Goal: Task Accomplishment & Management: Manage account settings

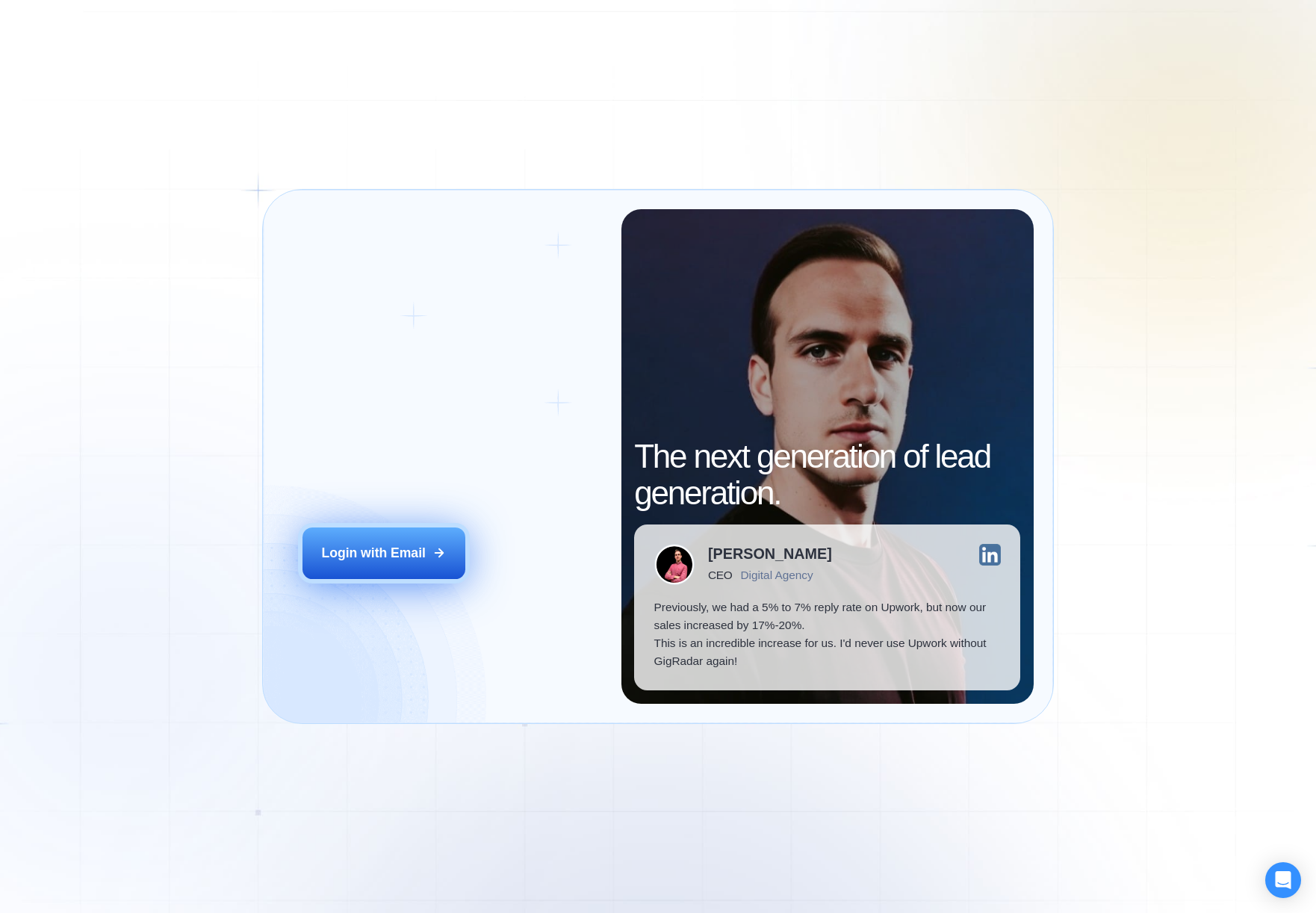
drag, startPoint x: 414, startPoint y: 511, endPoint x: 418, endPoint y: 532, distance: 21.4
click at [414, 514] on div "Login ‍ Welcome to GigRadar. AI Business Manager for Agencies Login with Email" at bounding box center [451, 456] width 339 height 494
click at [421, 547] on div "Login with Email" at bounding box center [373, 553] width 104 height 18
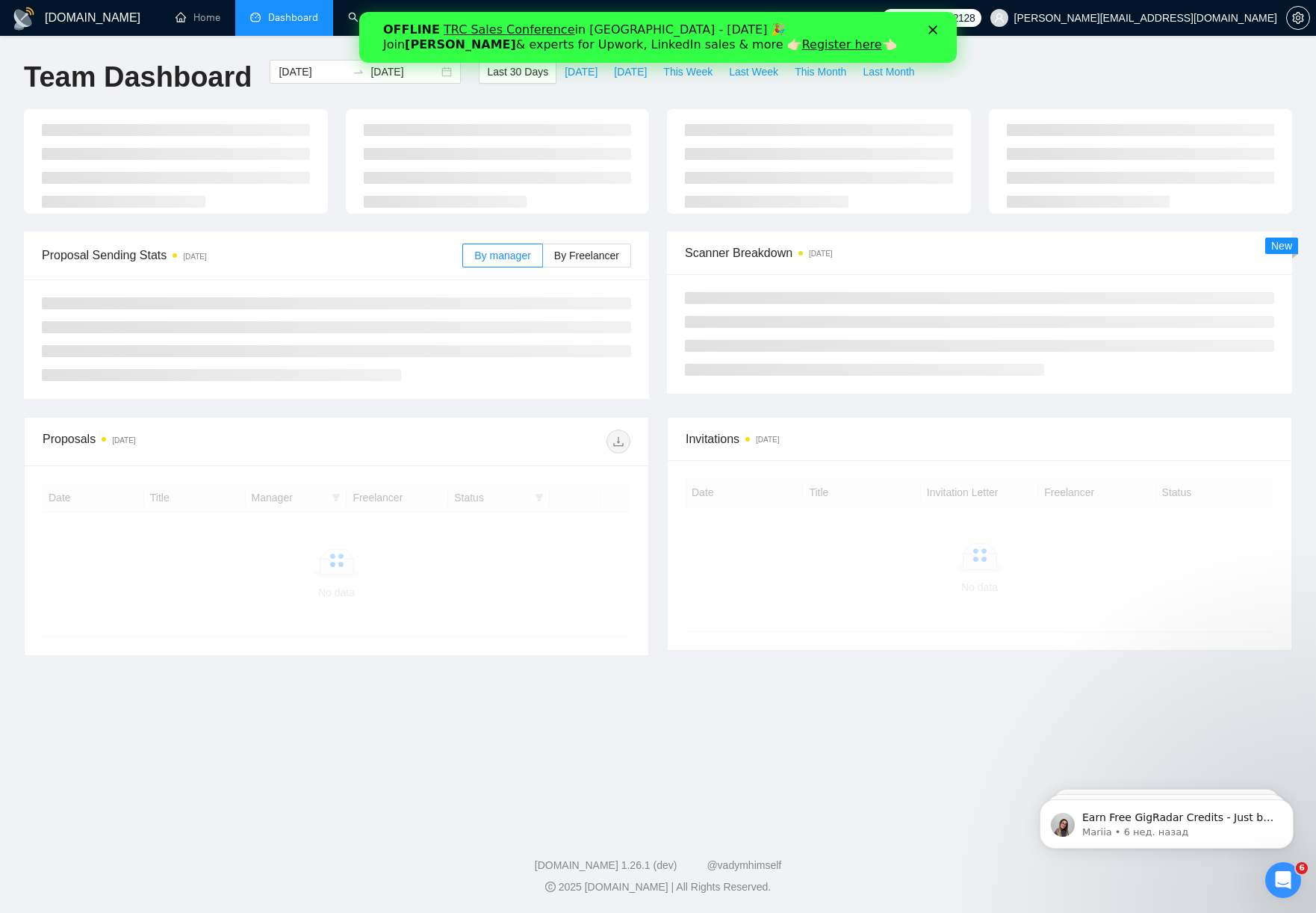
click at [940, 35] on div "OFFLINE TRC Sales Conference in [GEOGRAPHIC_DATA] - [DATE] 🎉 Join [PERSON_NAME]…" at bounding box center [658, 37] width 598 height 39
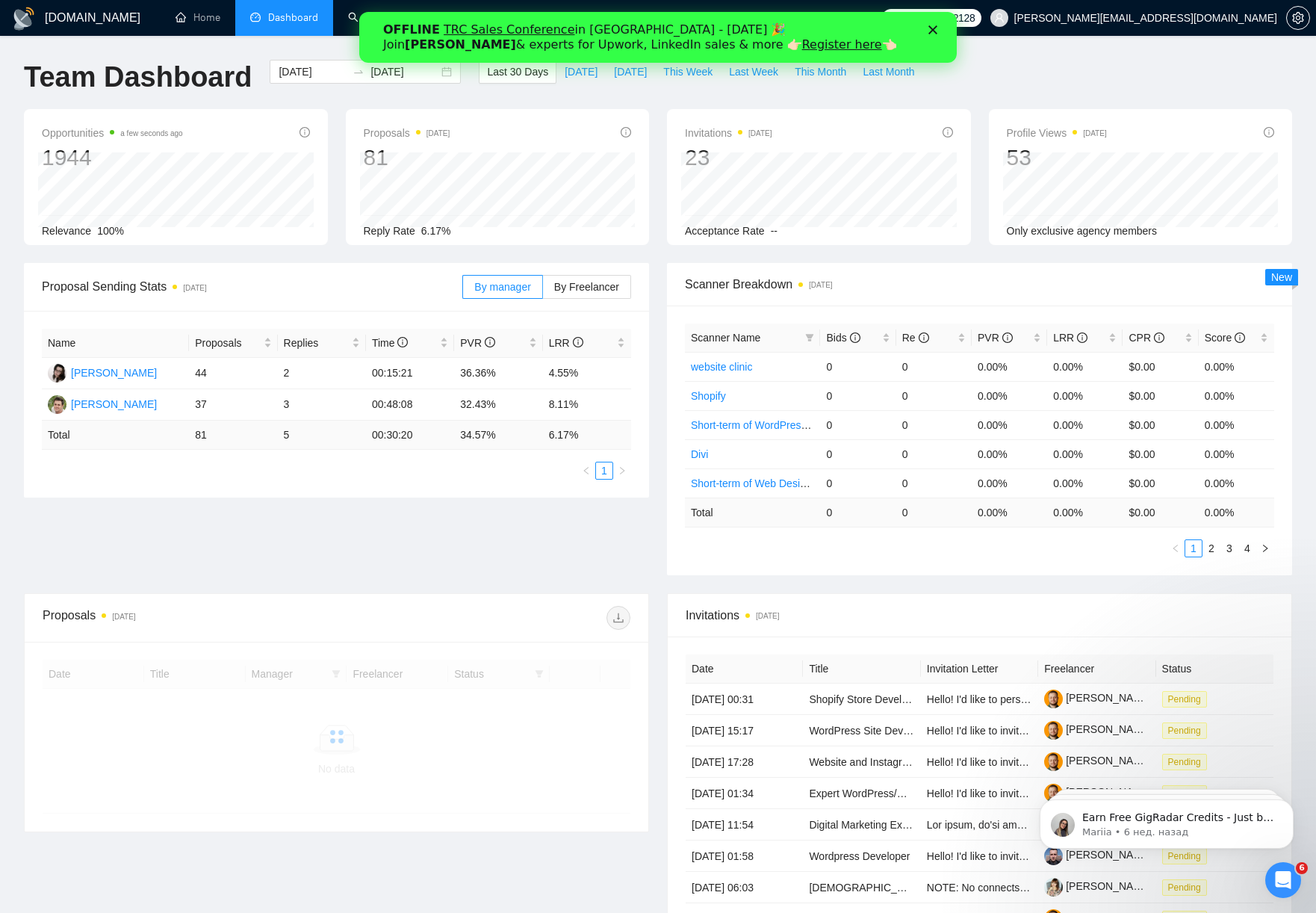
click at [932, 31] on polygon "Закрыть" at bounding box center [933, 30] width 9 height 9
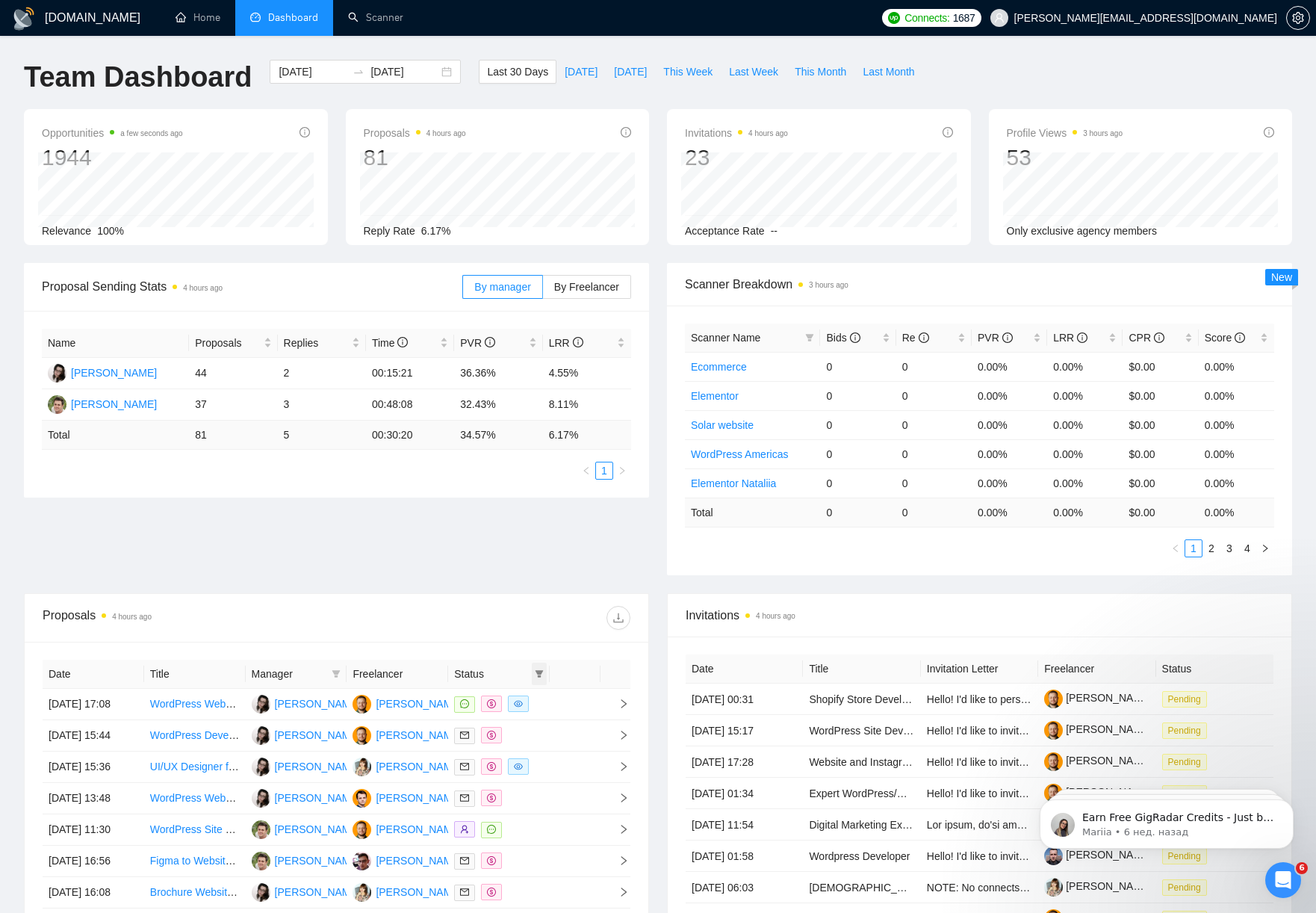
click at [539, 672] on icon "filter" at bounding box center [539, 674] width 8 height 7
drag, startPoint x: 502, startPoint y: 704, endPoint x: 493, endPoint y: 690, distance: 16.6
click at [501, 704] on span "Chat" at bounding box center [491, 701] width 28 height 12
checkbox input "true"
click at [406, 550] on div "Proposal Sending Stats 4 hours ago By manager By Freelancer Name Proposals Repl…" at bounding box center [658, 427] width 1286 height 330
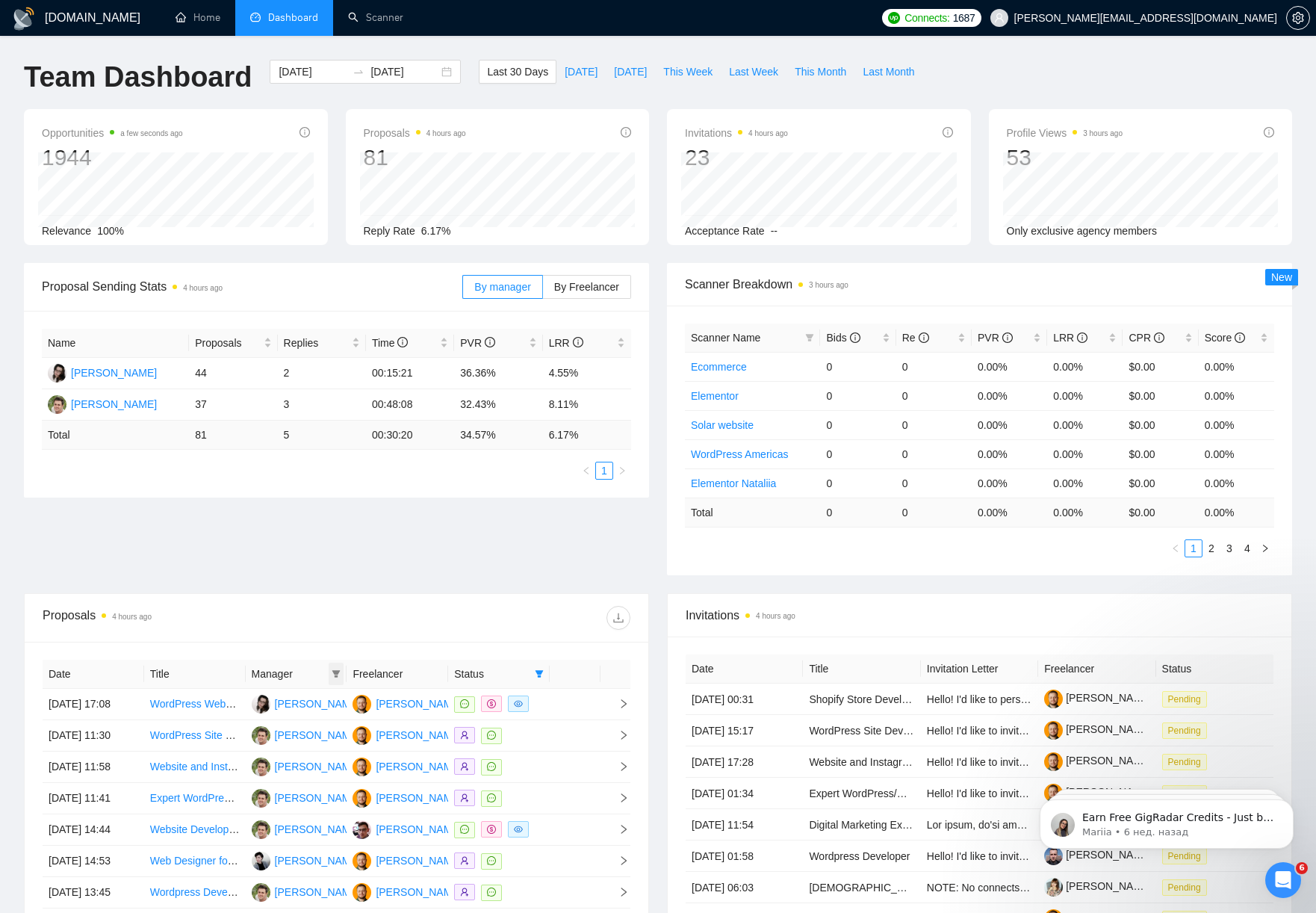
click at [334, 671] on icon "filter" at bounding box center [336, 674] width 8 height 7
click at [305, 749] on span "[PERSON_NAME]" at bounding box center [288, 749] width 86 height 12
click at [285, 550] on div "Proposal Sending Stats 4 hours ago By manager By Freelancer Name Proposals Repl…" at bounding box center [658, 427] width 1286 height 330
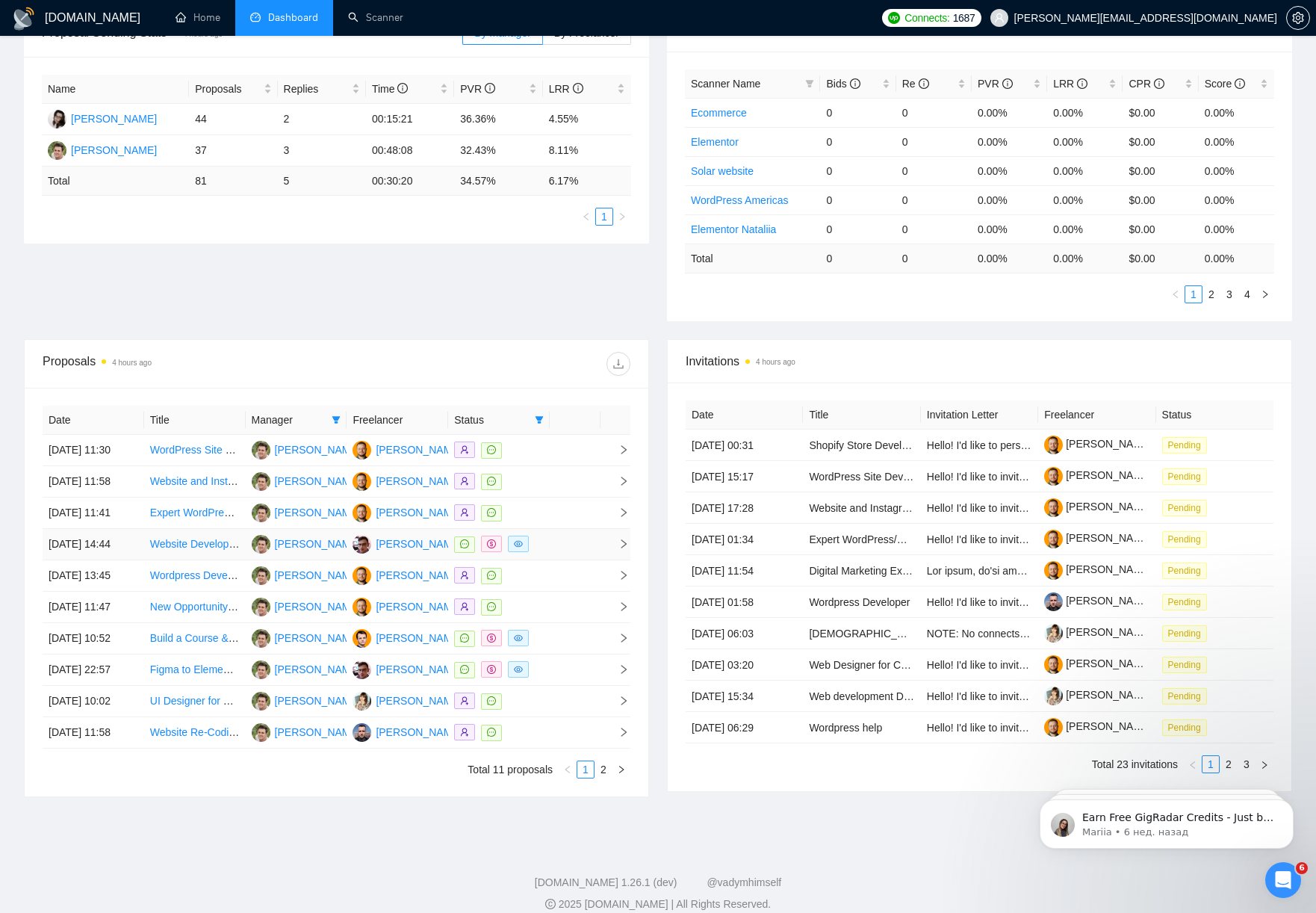
scroll to position [254, 0]
click at [529, 458] on div at bounding box center [499, 449] width 90 height 17
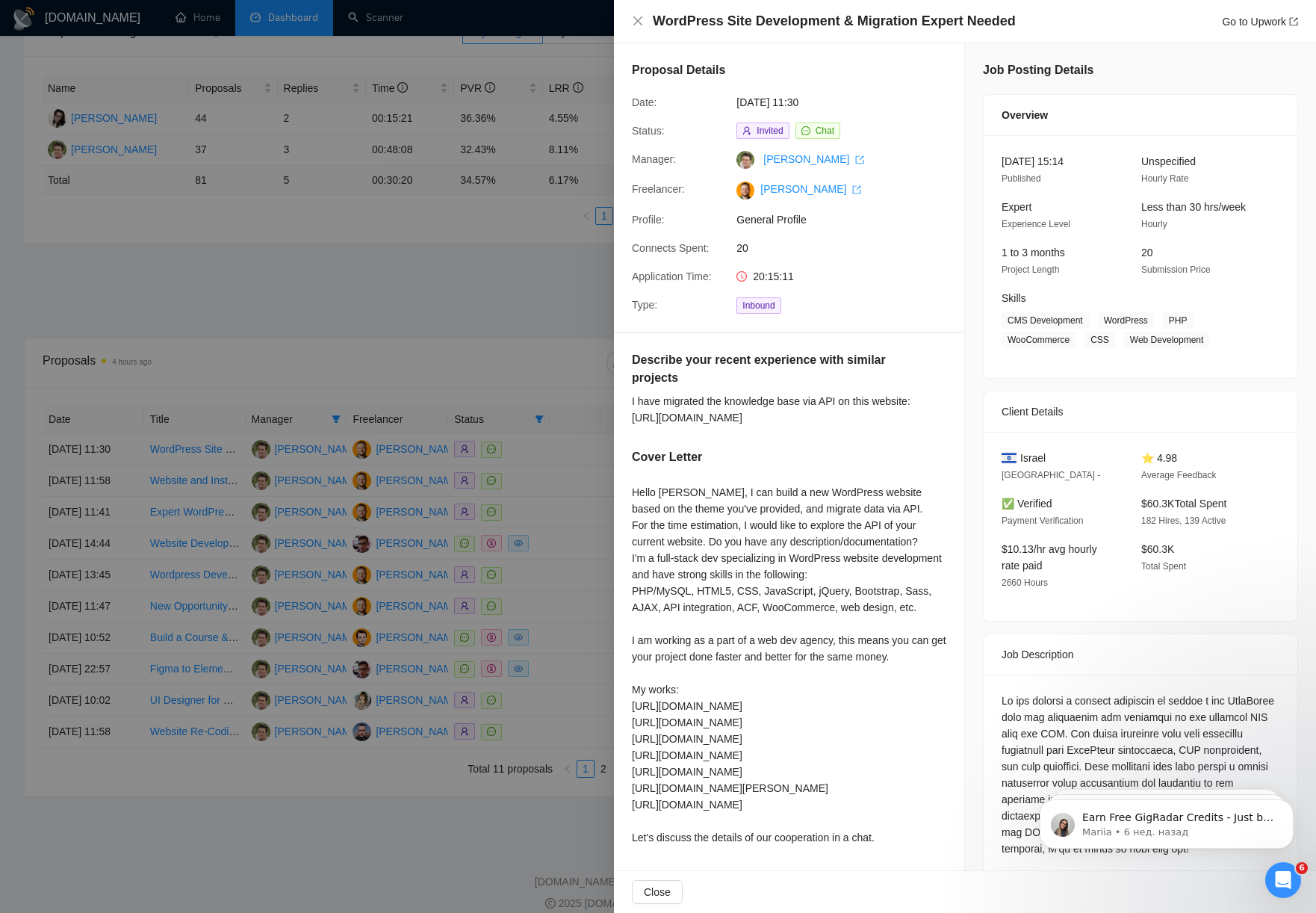
click at [531, 546] on div at bounding box center [658, 456] width 1316 height 913
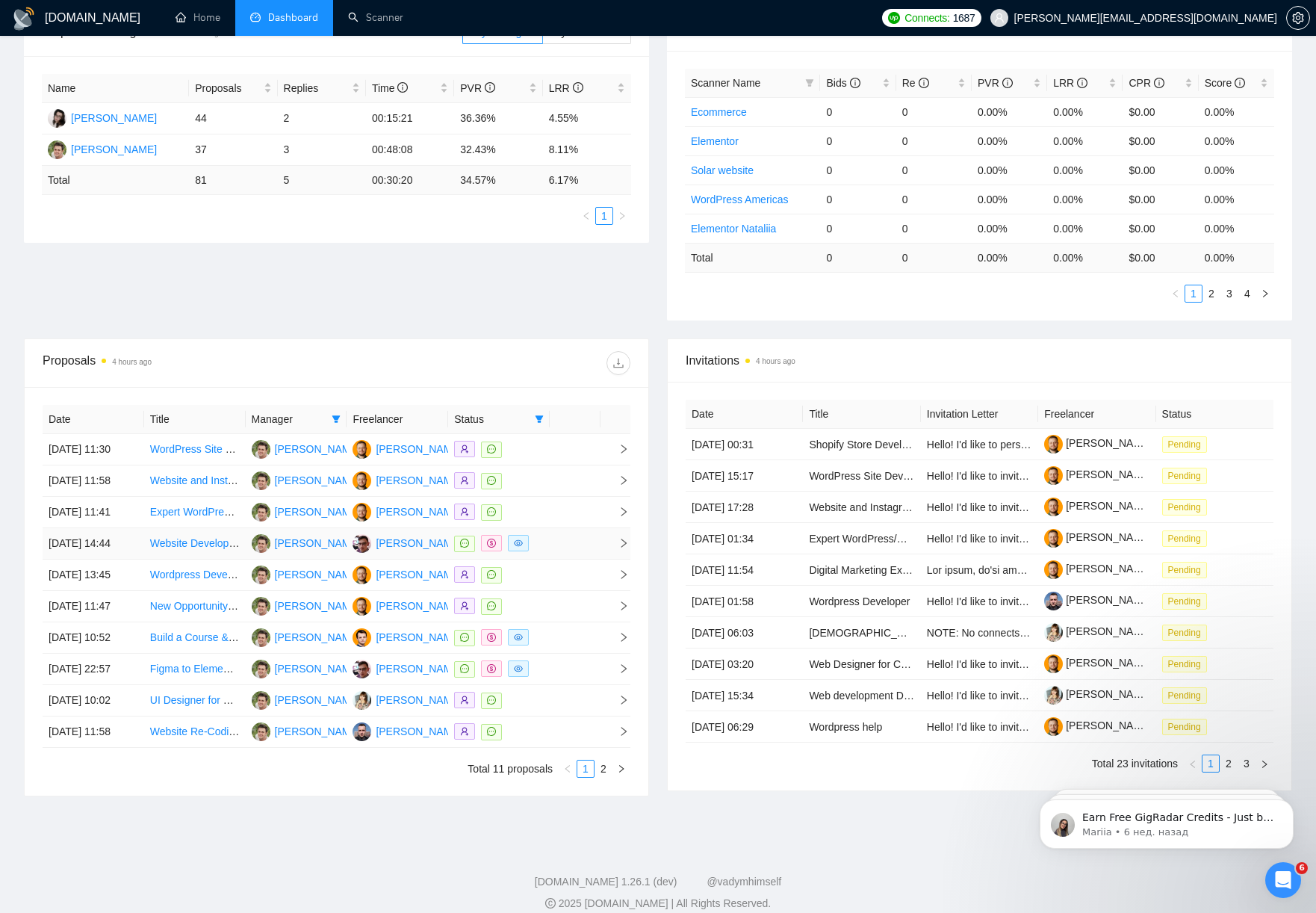
click at [562, 560] on td at bounding box center [575, 543] width 51 height 32
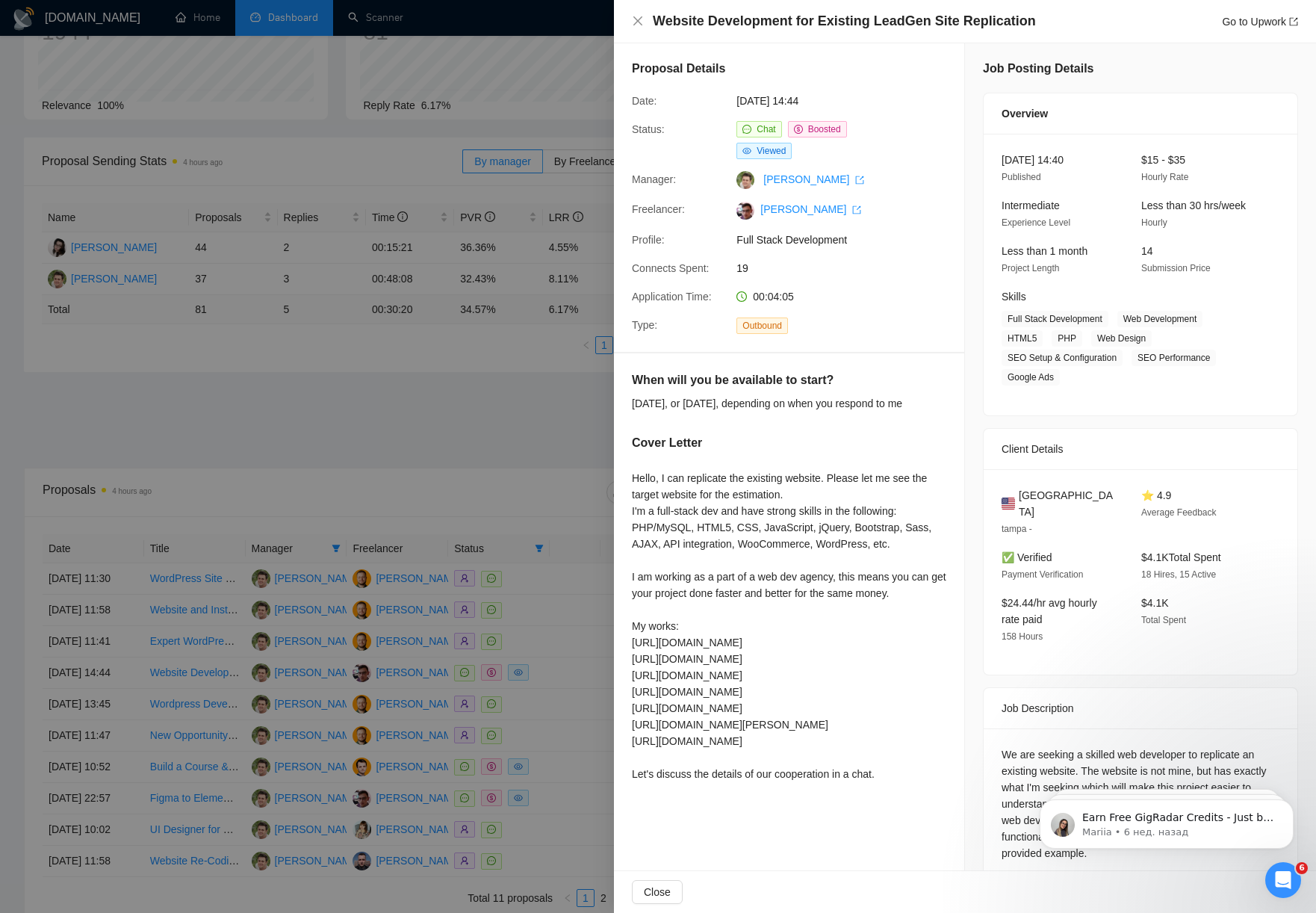
scroll to position [0, 0]
click at [776, 134] on span "Chat" at bounding box center [766, 131] width 19 height 11
click at [767, 126] on span "Chat" at bounding box center [766, 131] width 19 height 11
click at [590, 404] on div at bounding box center [658, 456] width 1316 height 913
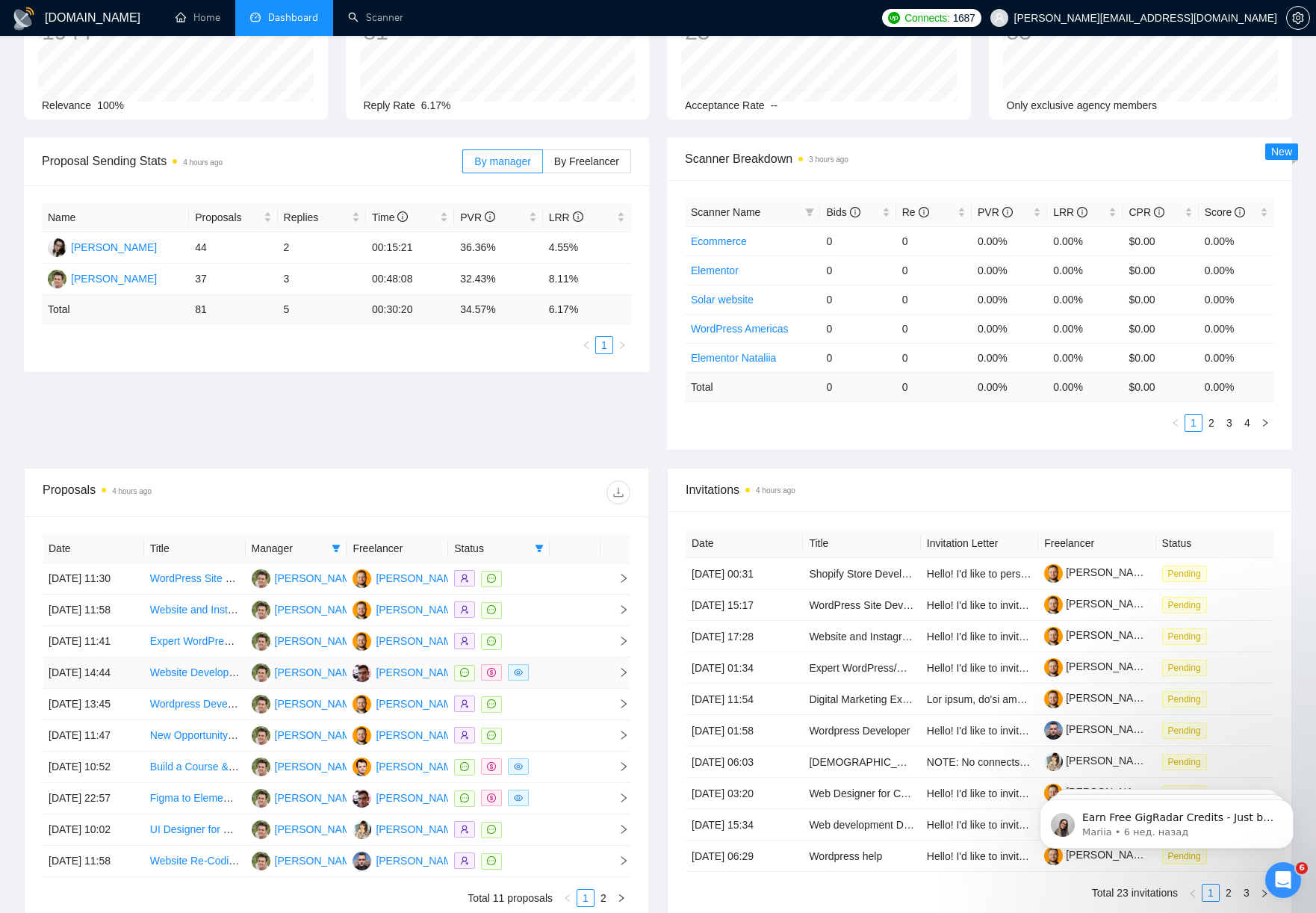
click at [469, 677] on icon "message" at bounding box center [465, 672] width 9 height 9
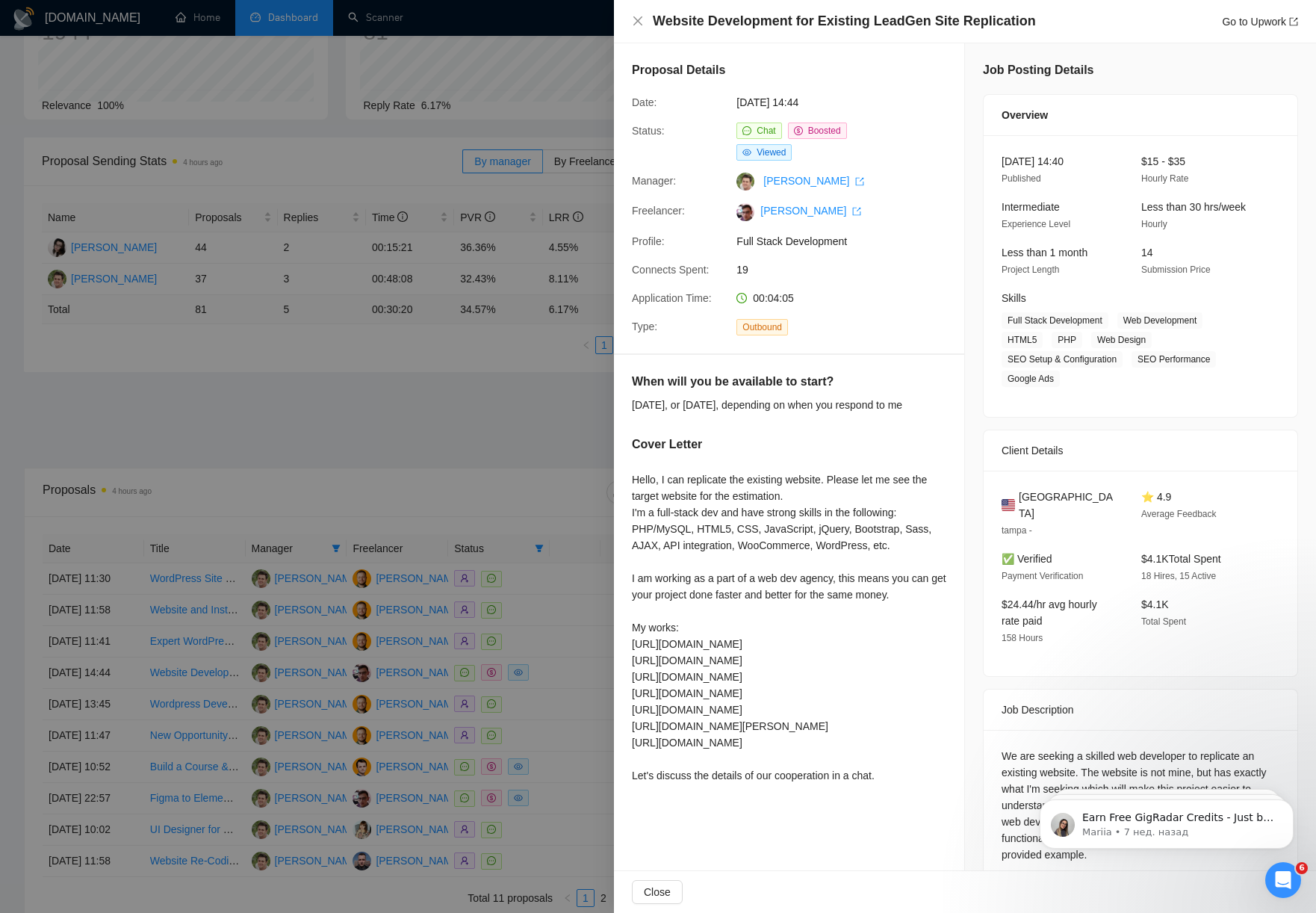
click at [533, 393] on div at bounding box center [658, 456] width 1316 height 913
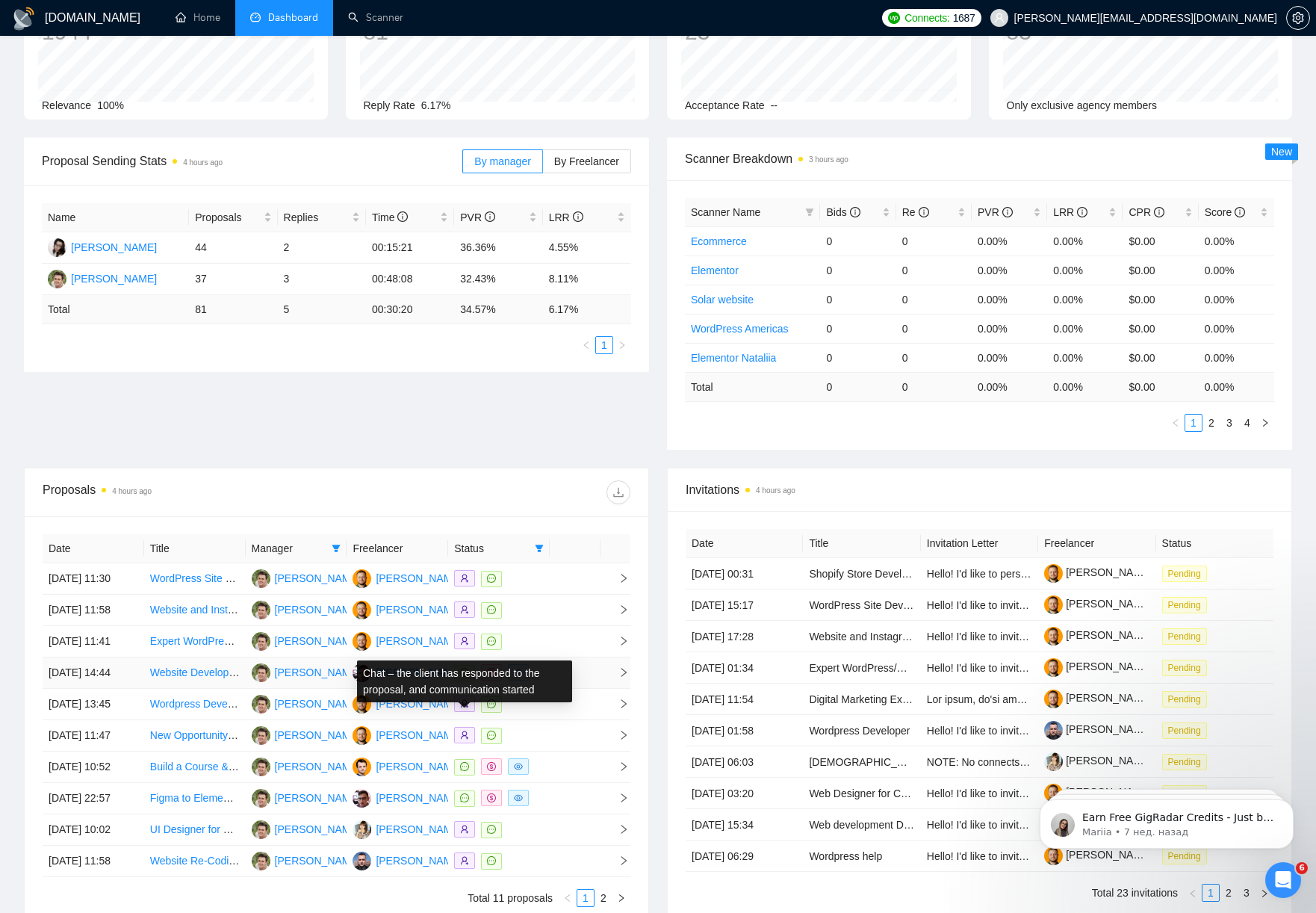
click at [465, 681] on span at bounding box center [464, 673] width 21 height 16
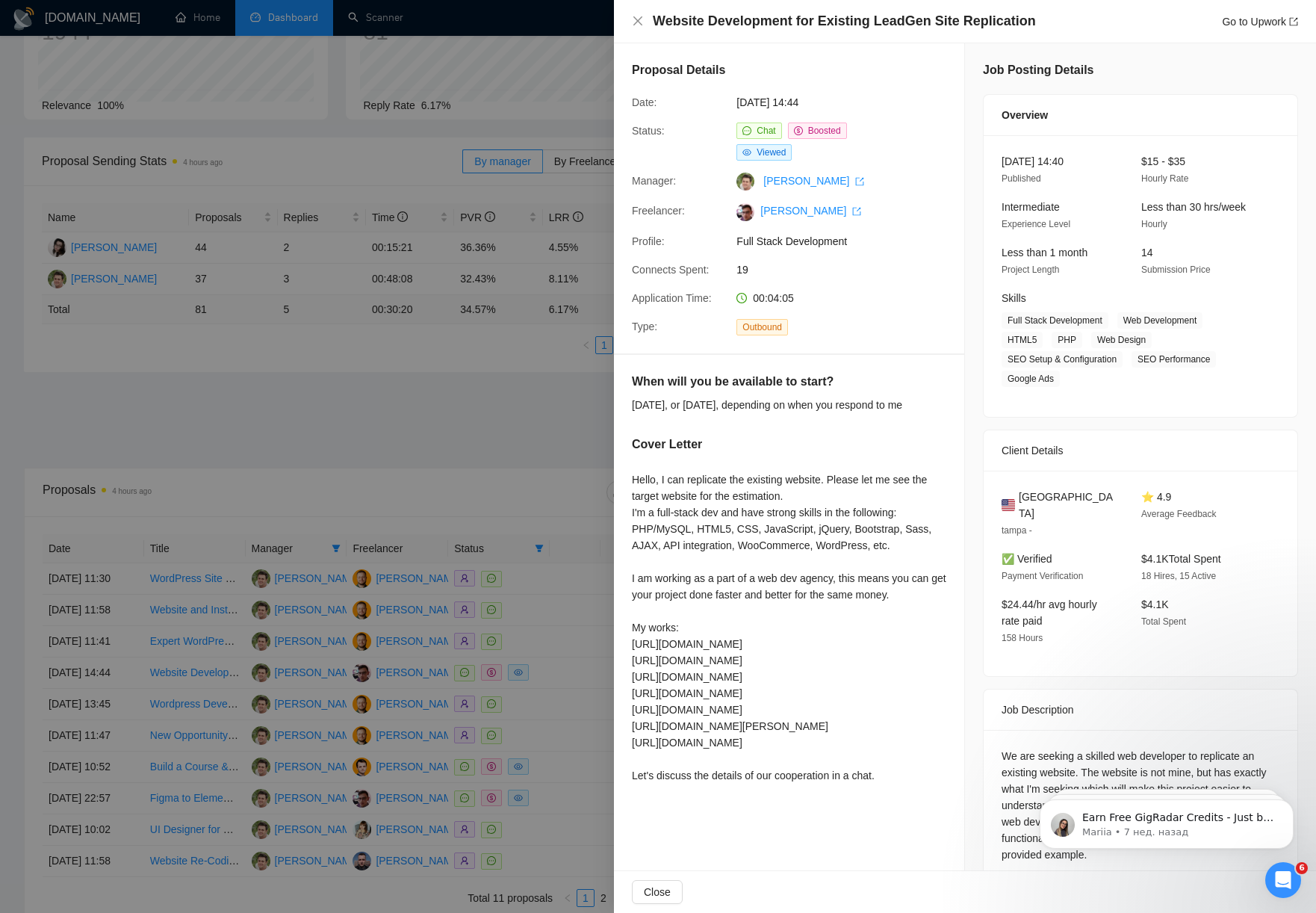
click at [508, 381] on div at bounding box center [658, 456] width 1316 height 913
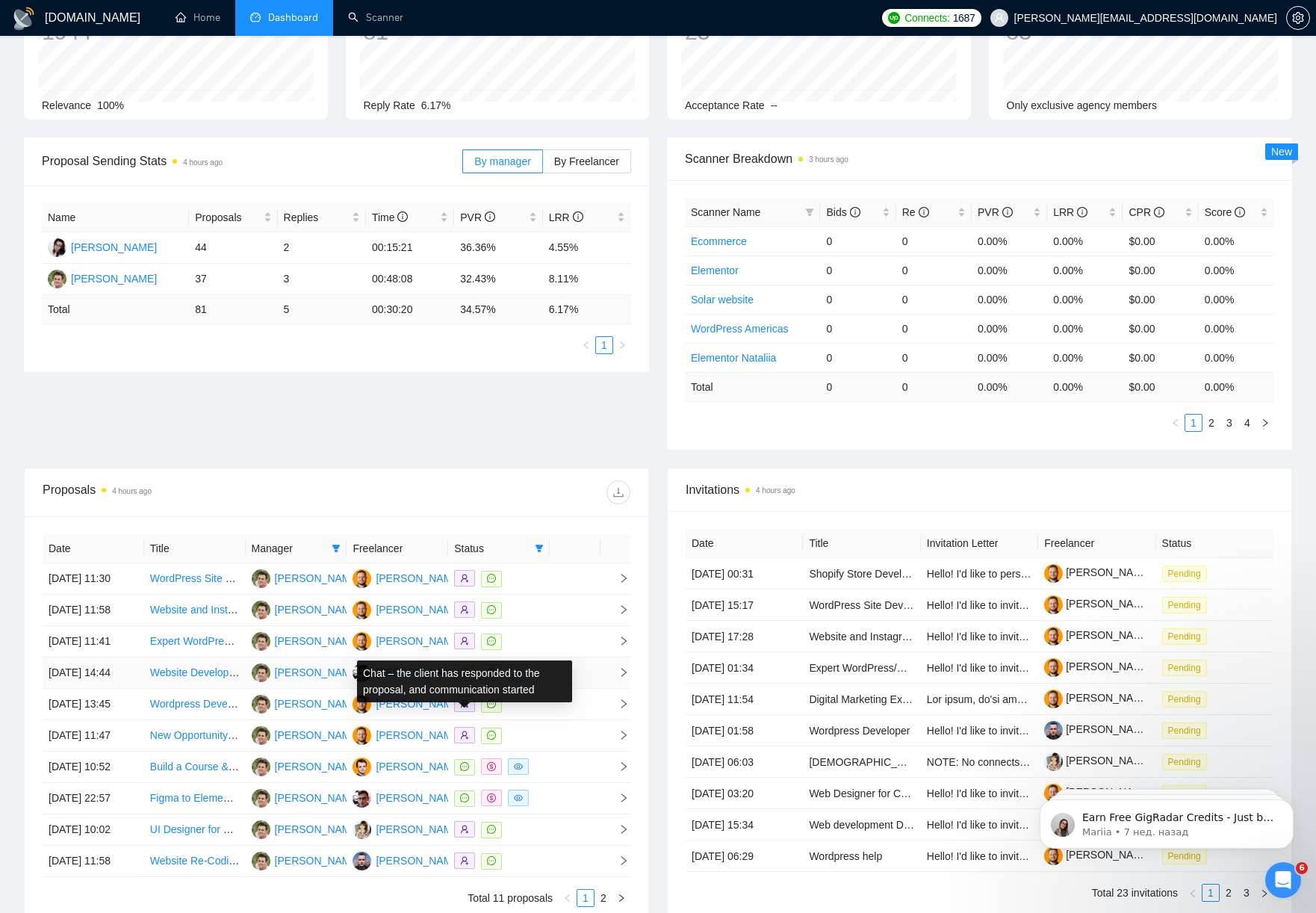
click at [463, 677] on icon "message" at bounding box center [465, 672] width 9 height 9
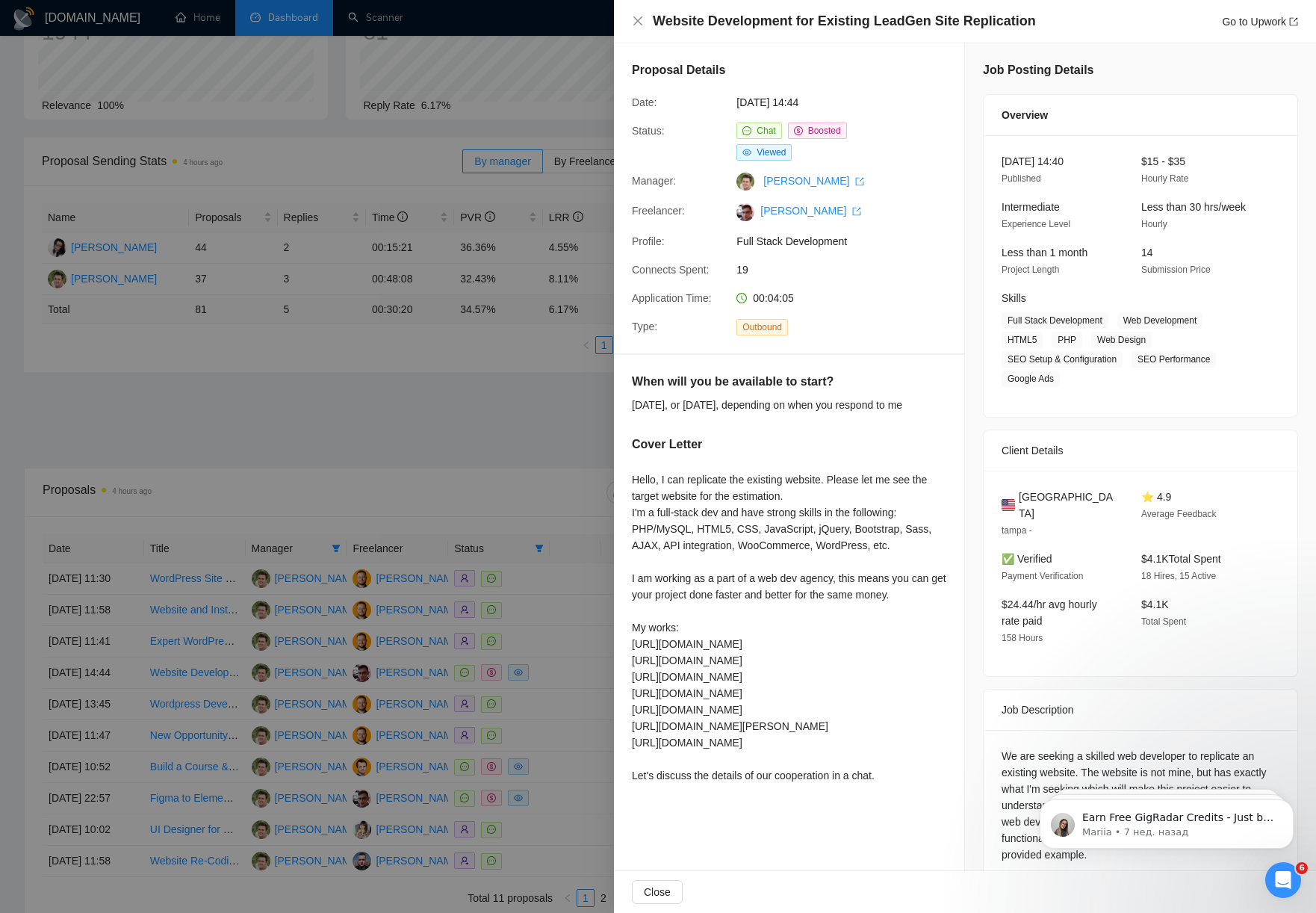
click at [322, 581] on div at bounding box center [658, 456] width 1316 height 913
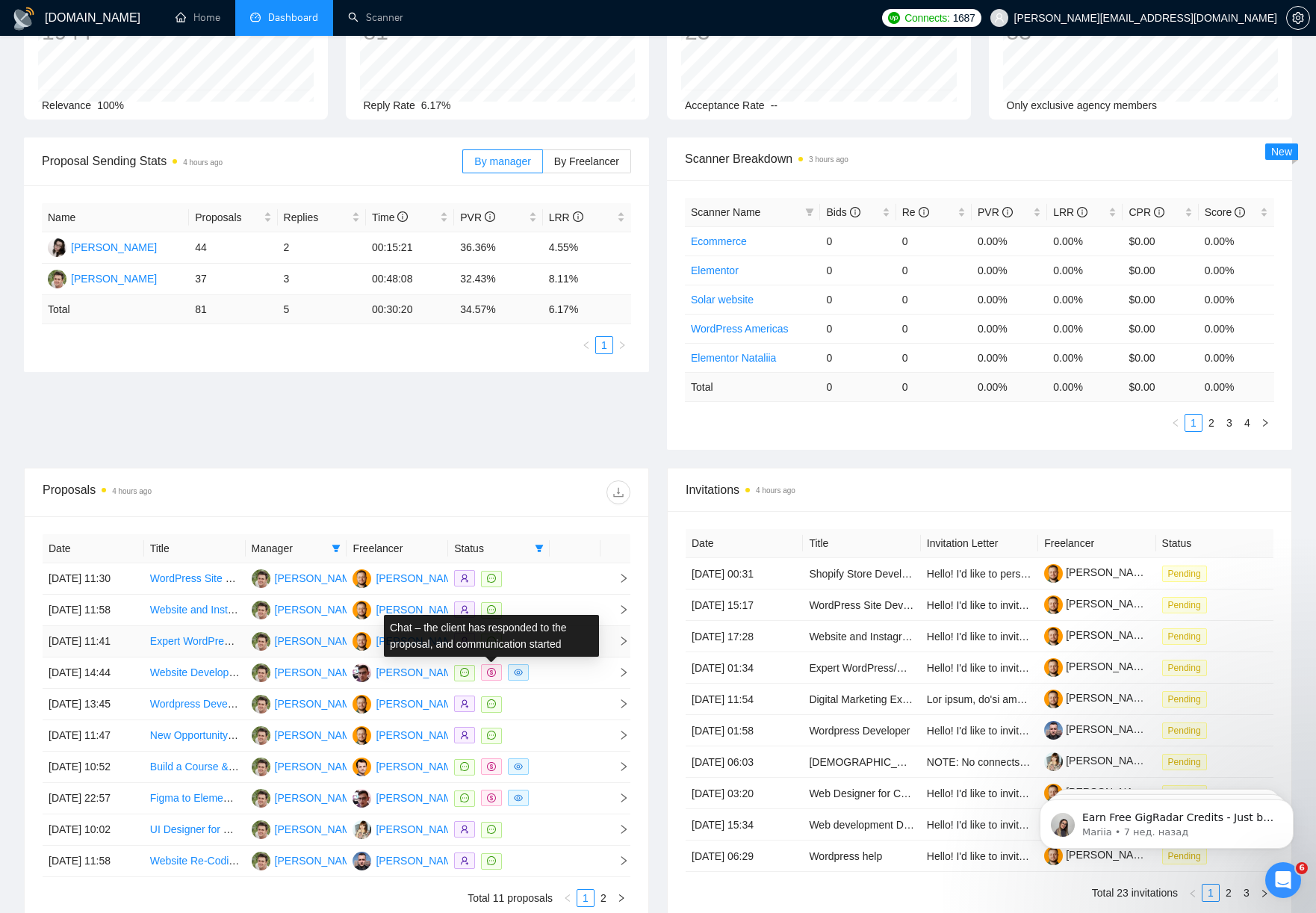
click at [497, 650] on span at bounding box center [491, 641] width 21 height 16
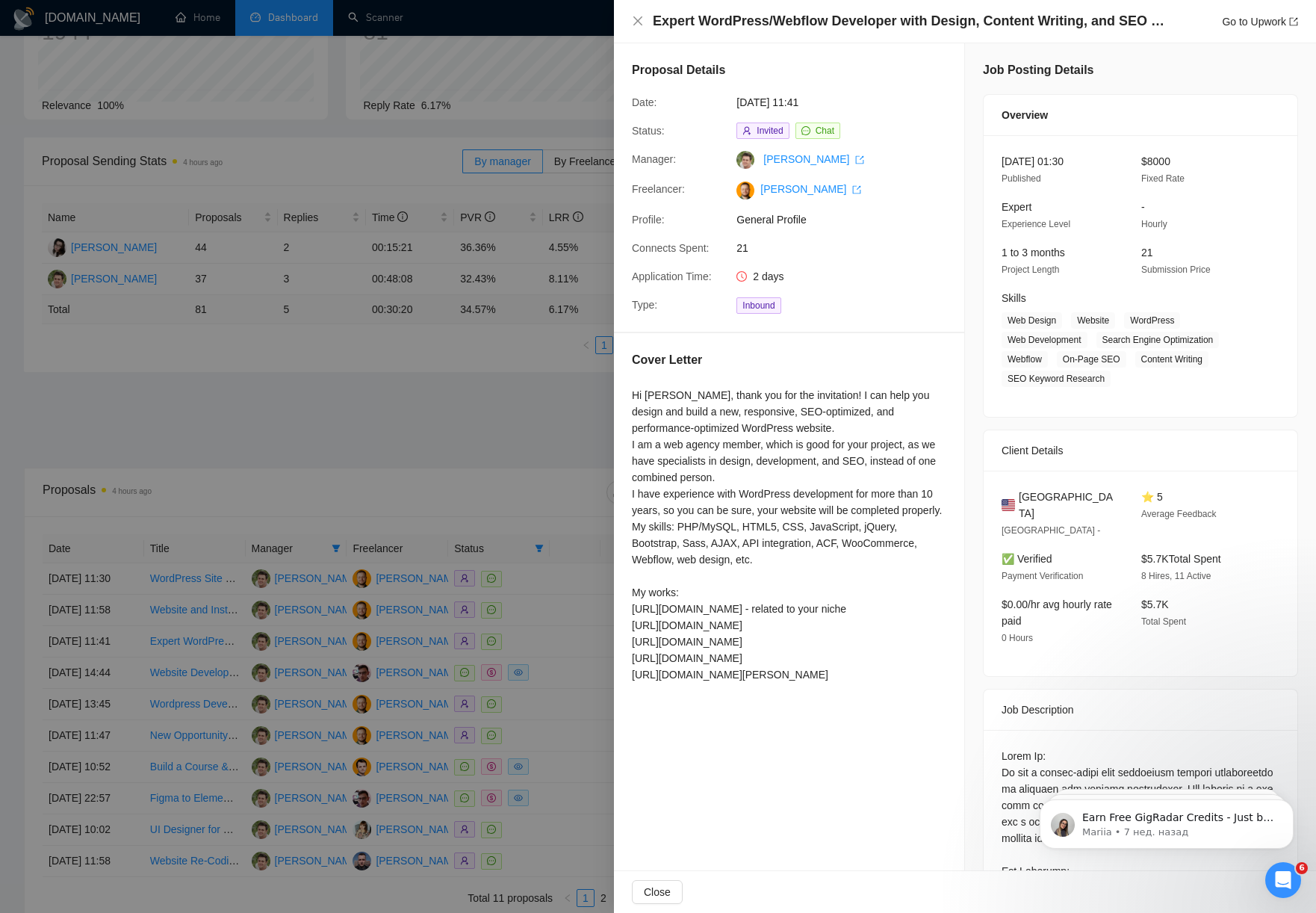
click at [503, 379] on div at bounding box center [658, 456] width 1316 height 913
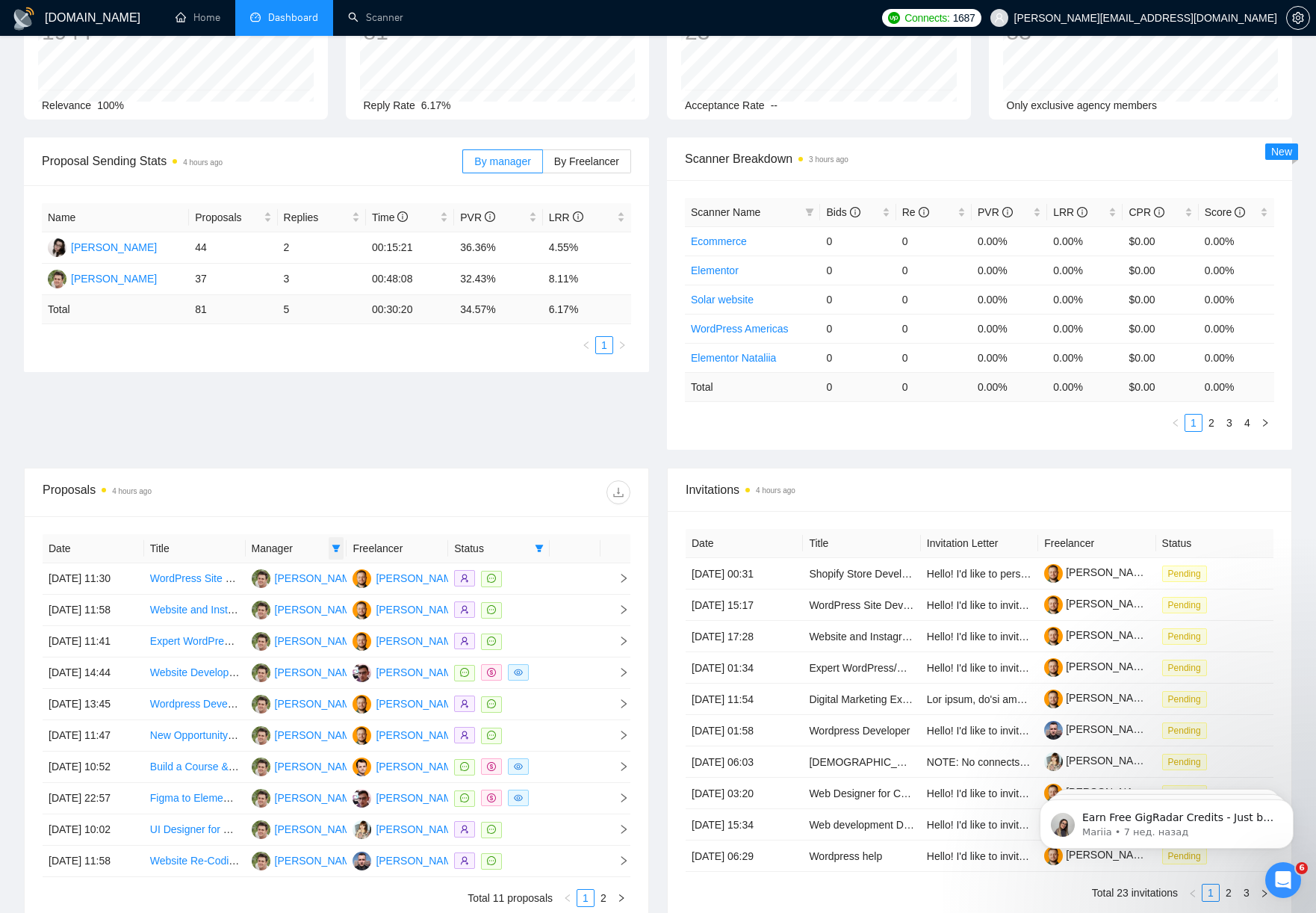
click at [333, 547] on icon "filter" at bounding box center [336, 549] width 9 height 9
click at [292, 628] on span "[PERSON_NAME]" at bounding box center [288, 624] width 86 height 12
checkbox input "false"
click at [292, 660] on li "[PERSON_NAME]" at bounding box center [279, 649] width 122 height 24
checkbox input "true"
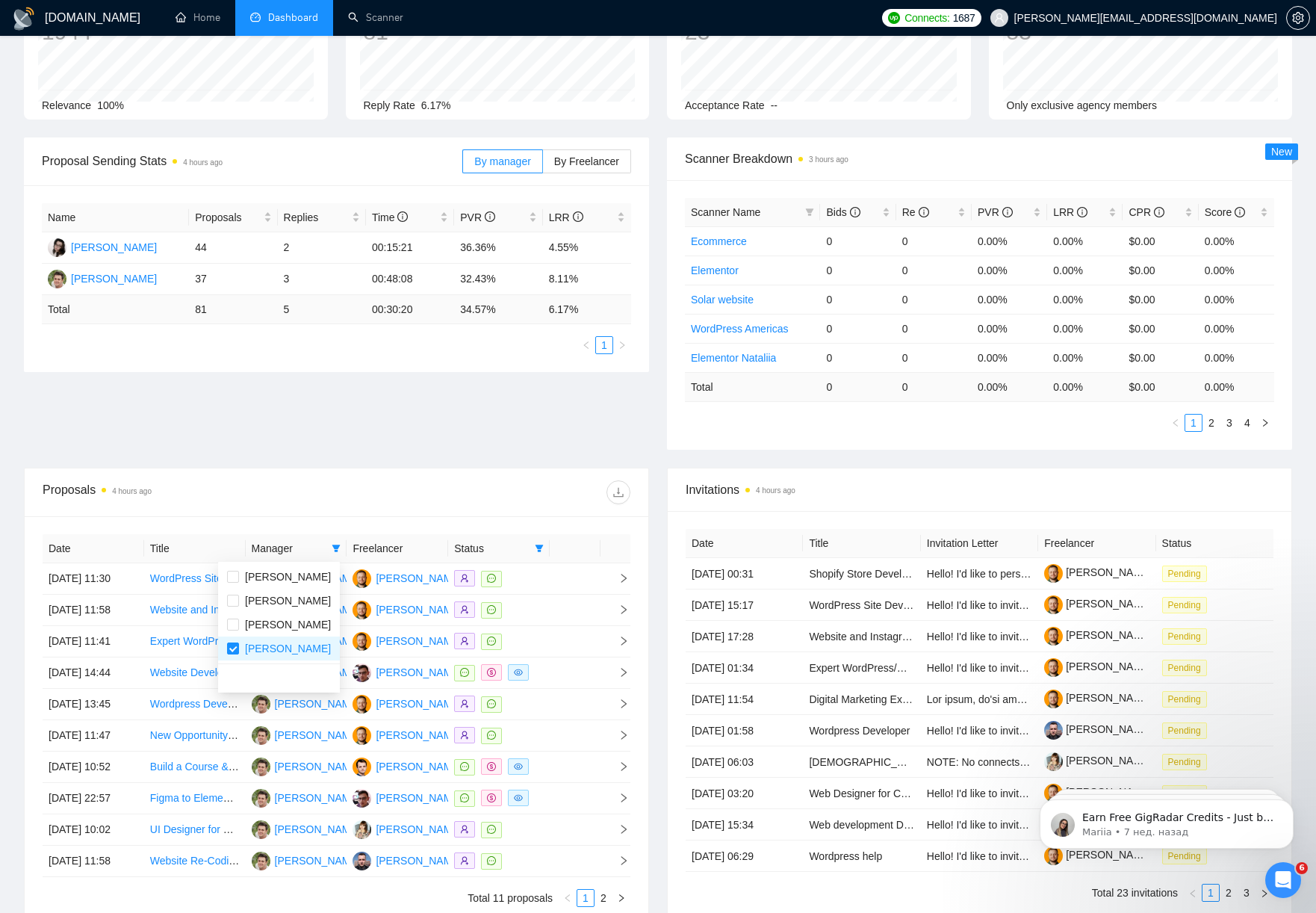
click at [310, 440] on div "Proposal Sending Stats 4 hours ago By manager By Freelancer Name Proposals Repl…" at bounding box center [658, 302] width 1286 height 330
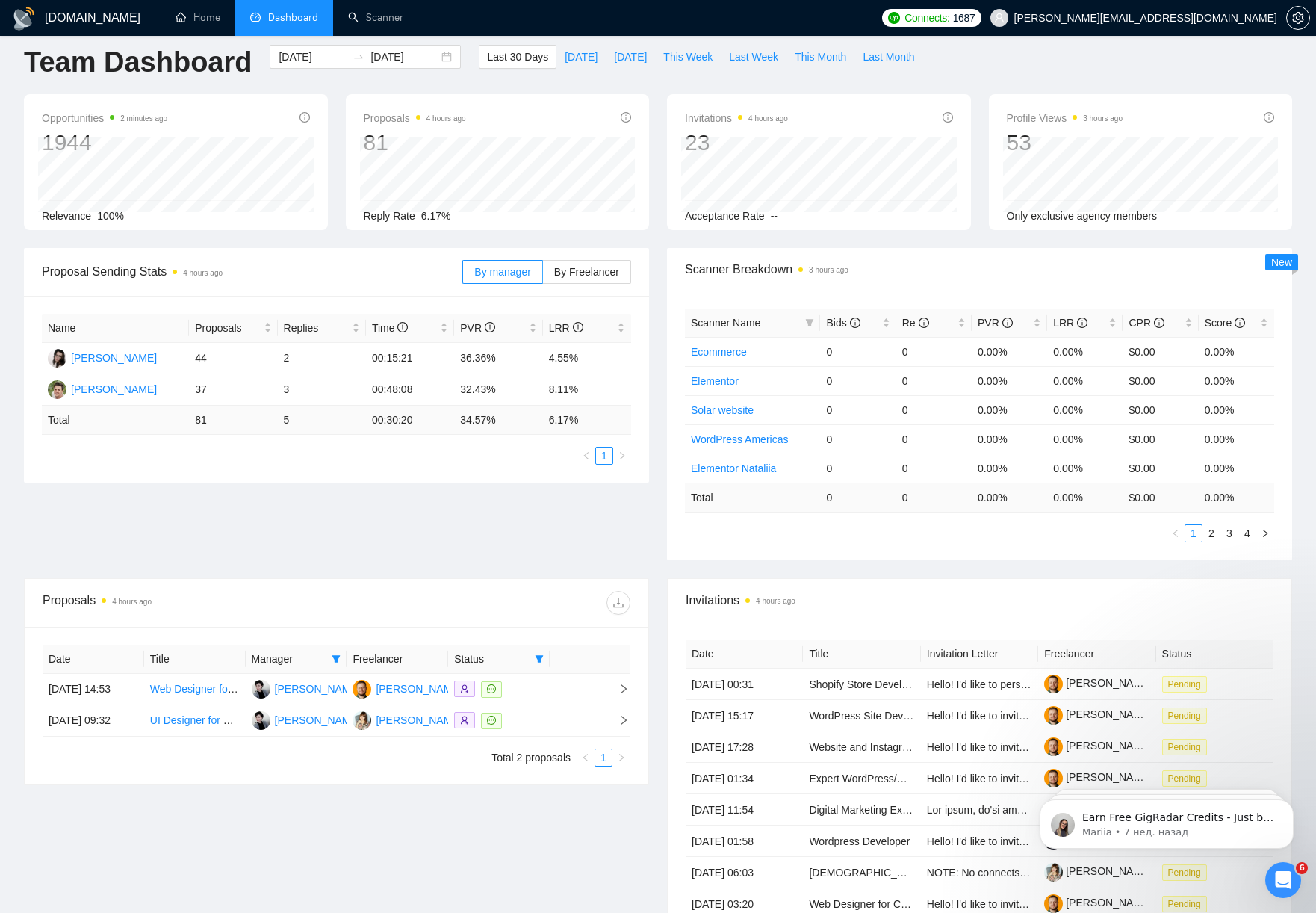
scroll to position [2, 0]
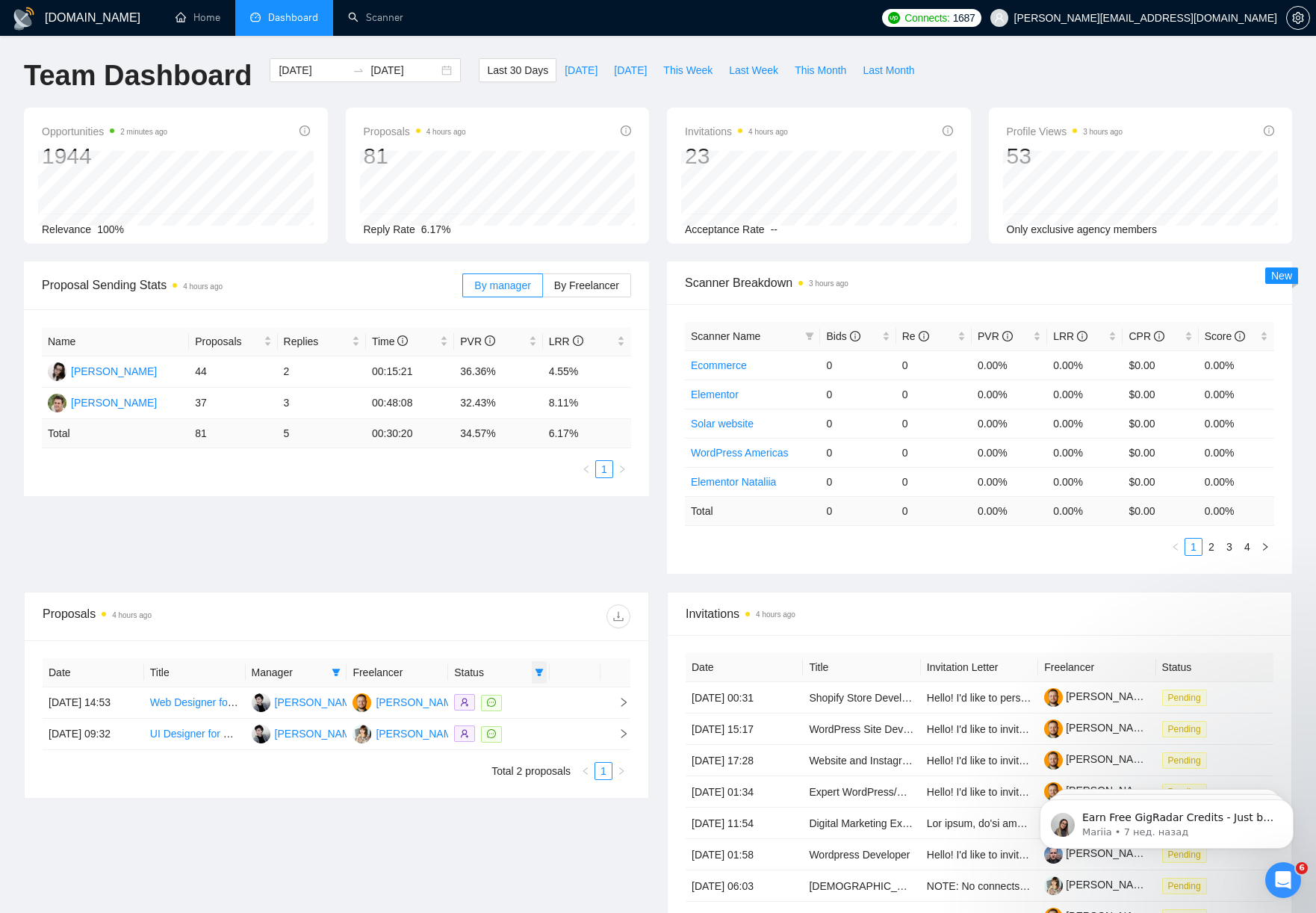
click at [539, 671] on icon "filter" at bounding box center [539, 672] width 8 height 7
click at [492, 696] on span "Chat" at bounding box center [491, 700] width 28 height 12
checkbox input "false"
click at [395, 535] on div "Proposal Sending Stats 4 hours ago By manager By Freelancer Name Proposals Repl…" at bounding box center [658, 426] width 1286 height 330
click at [543, 527] on div "Proposal Sending Stats 4 hours ago By manager By Freelancer Name Proposals Repl…" at bounding box center [658, 426] width 1286 height 330
